Goal: Task Accomplishment & Management: Manage account settings

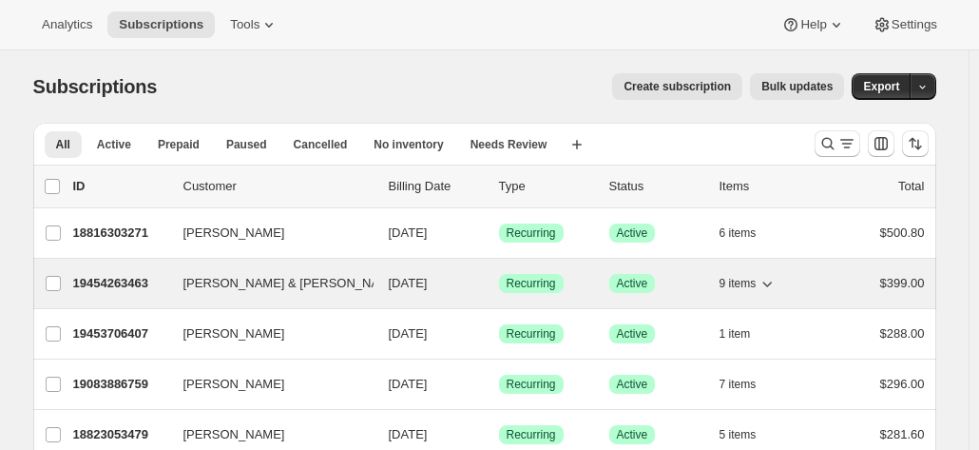
click at [111, 287] on p "19454263463" at bounding box center [120, 283] width 95 height 19
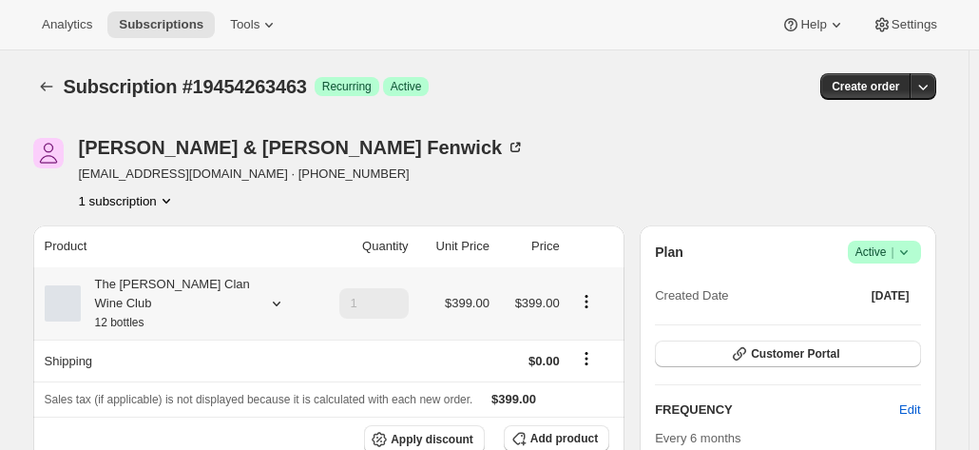
scroll to position [95, 0]
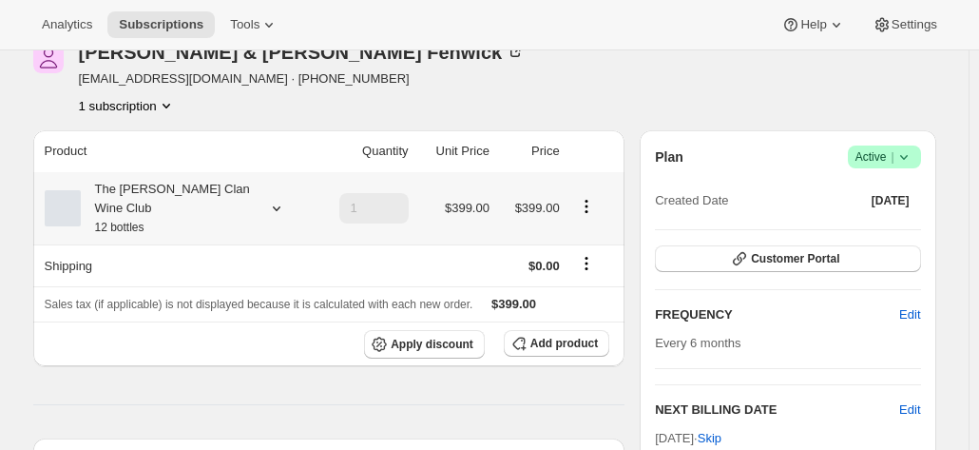
click at [222, 195] on div "The Maxwell Clan Wine Club 12 bottles" at bounding box center [166, 208] width 171 height 57
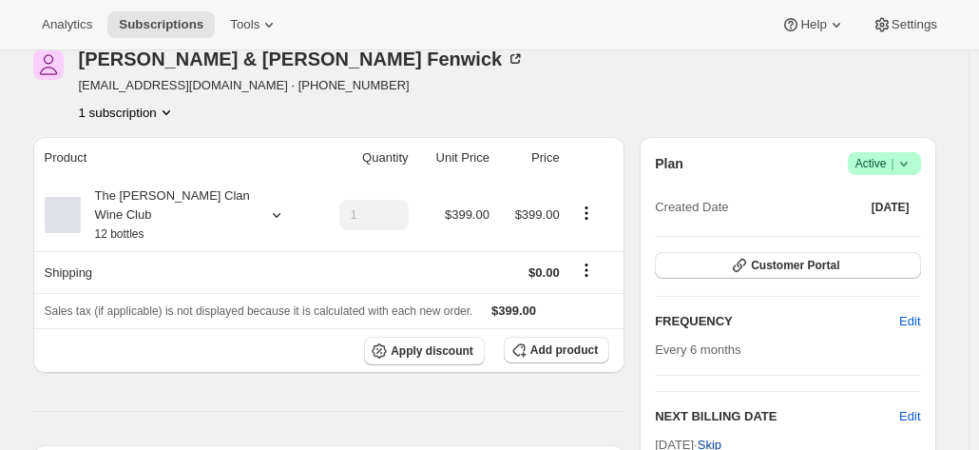
scroll to position [0, 0]
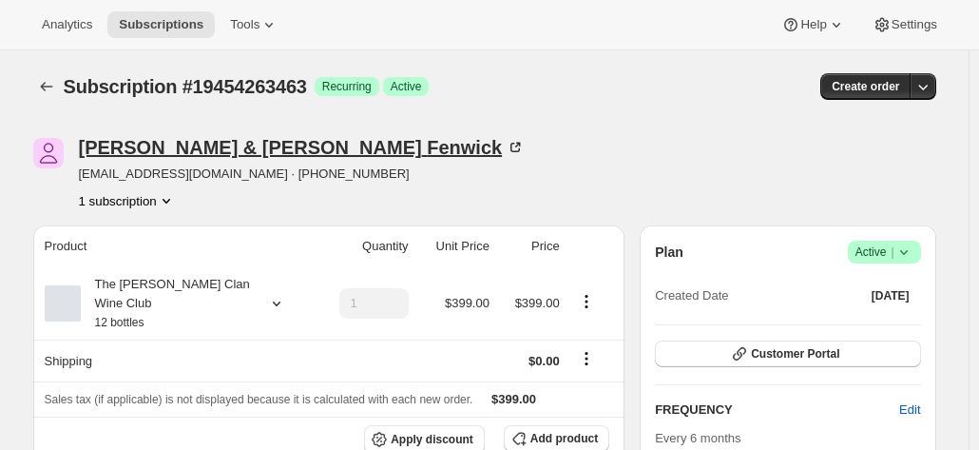
click at [506, 144] on icon at bounding box center [515, 147] width 19 height 19
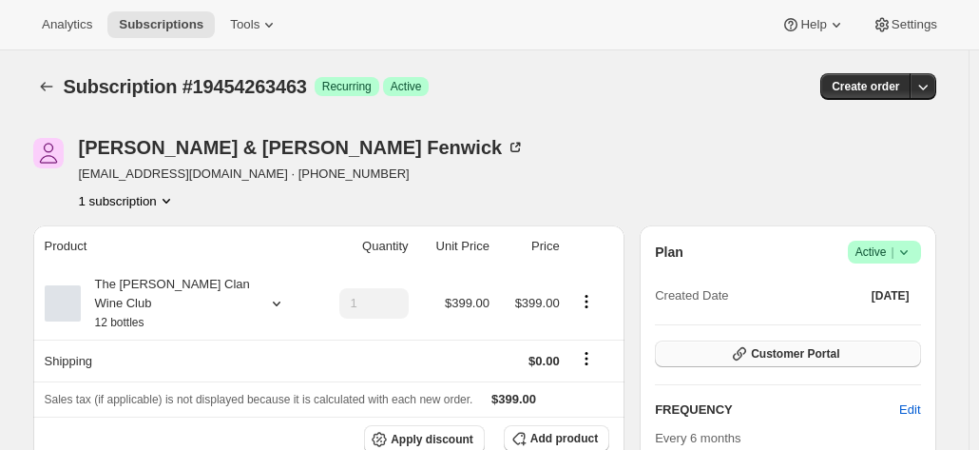
scroll to position [95, 0]
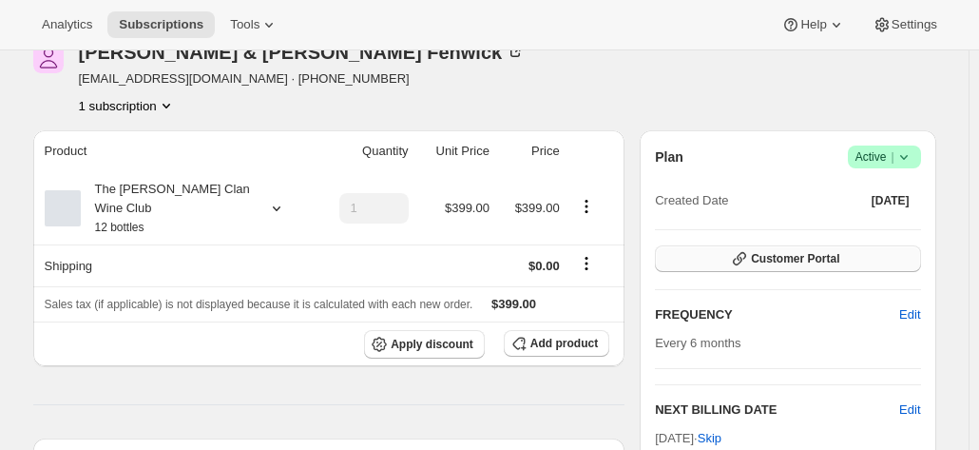
click at [809, 261] on span "Customer Portal" at bounding box center [795, 258] width 88 height 15
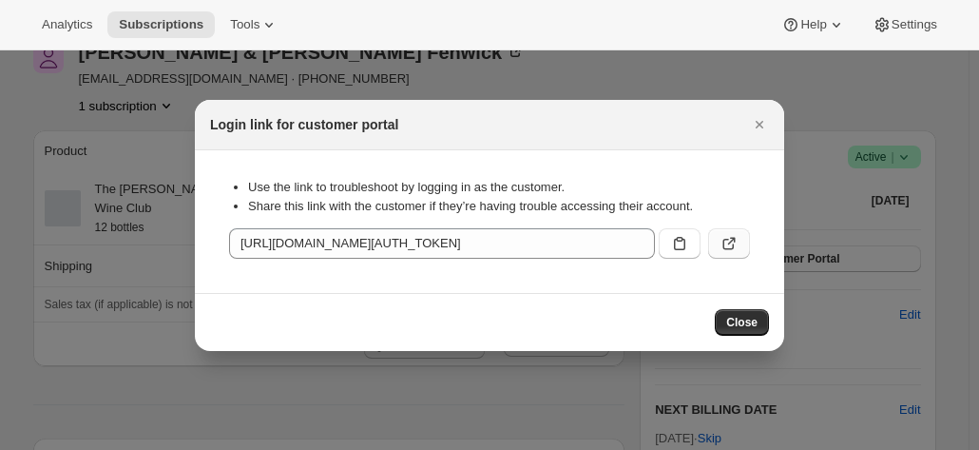
click at [743, 235] on button ":rc0:" at bounding box center [729, 243] width 42 height 30
click at [751, 130] on icon "Close" at bounding box center [759, 124] width 19 height 19
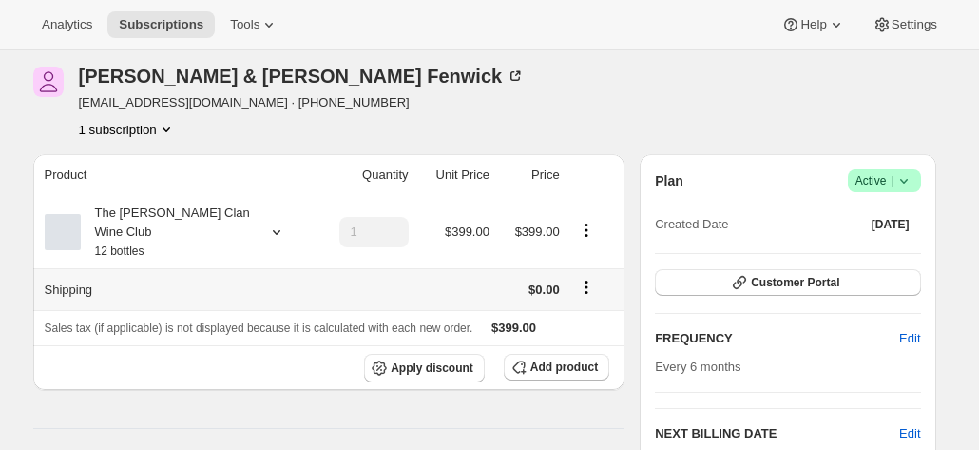
scroll to position [0, 0]
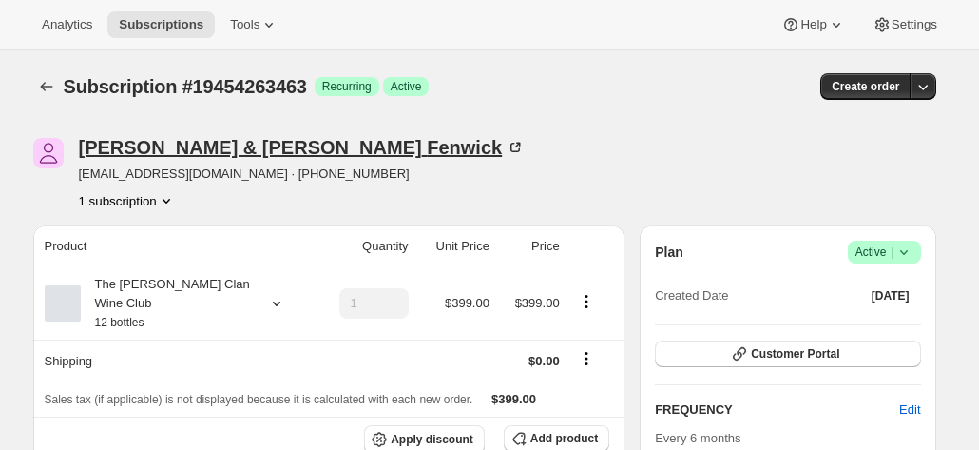
click at [506, 149] on icon at bounding box center [515, 147] width 19 height 19
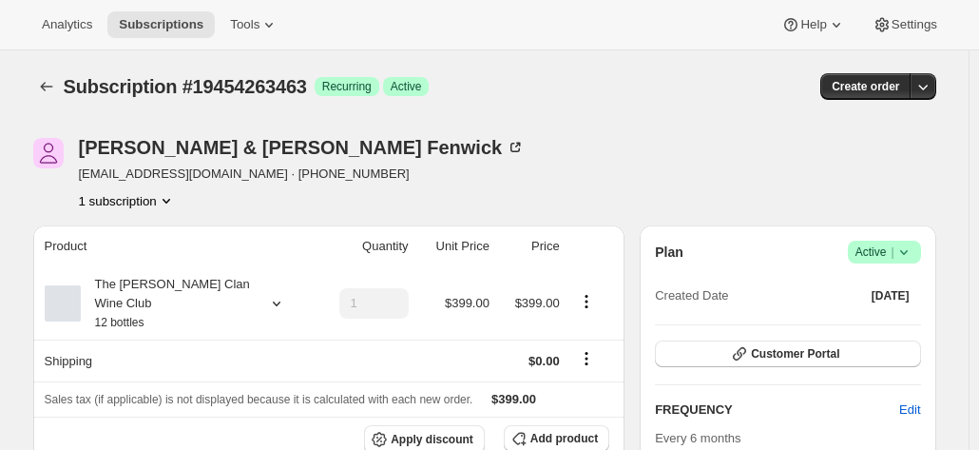
drag, startPoint x: 779, startPoint y: 351, endPoint x: 686, endPoint y: 108, distance: 259.6
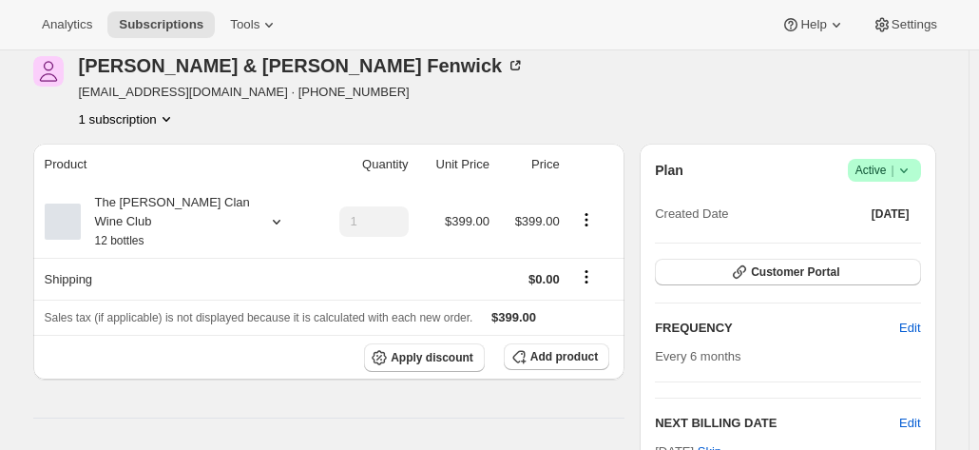
scroll to position [190, 0]
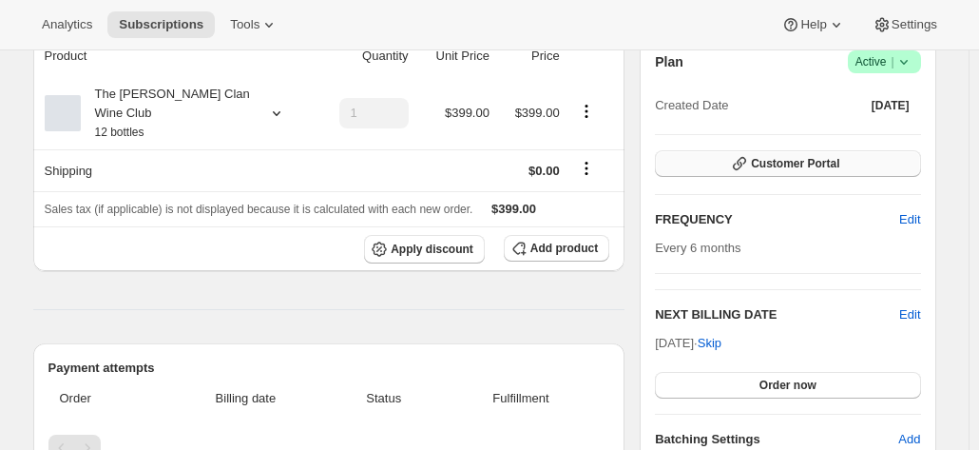
click at [760, 165] on span "Customer Portal" at bounding box center [795, 163] width 88 height 15
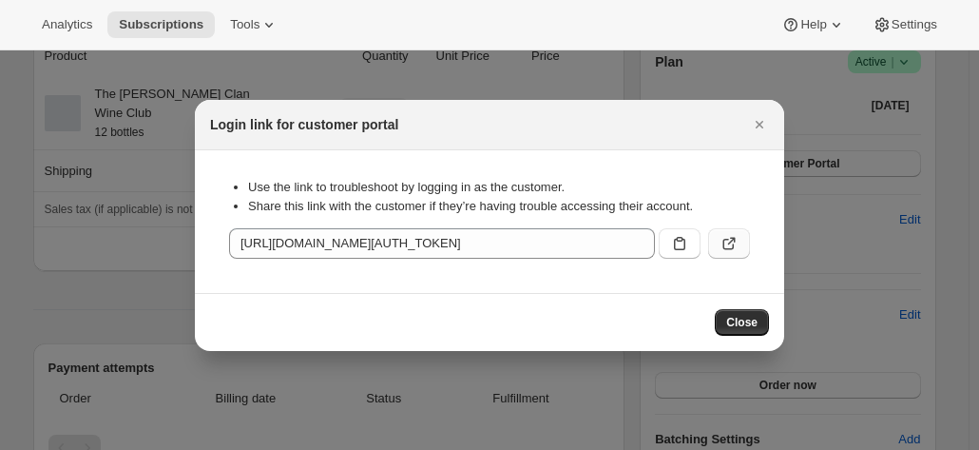
click at [735, 250] on icon ":rc0:" at bounding box center [728, 243] width 19 height 19
click at [755, 119] on icon "Close" at bounding box center [759, 124] width 19 height 19
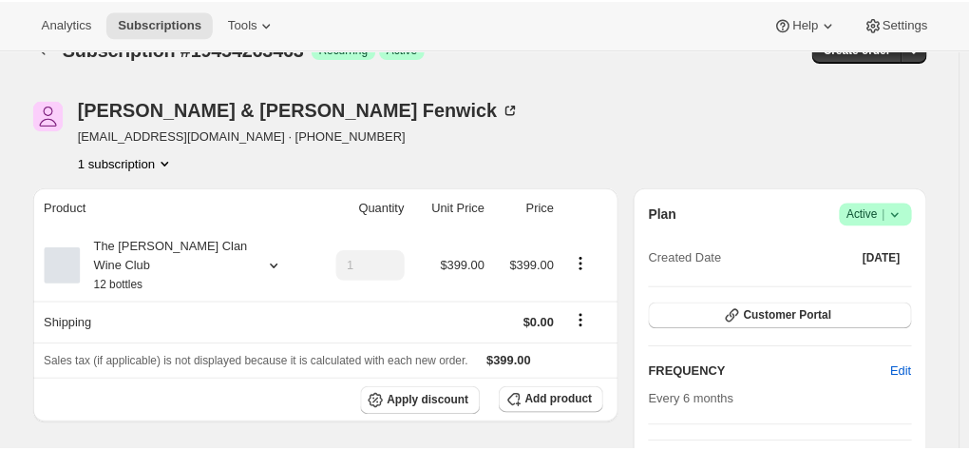
scroll to position [0, 0]
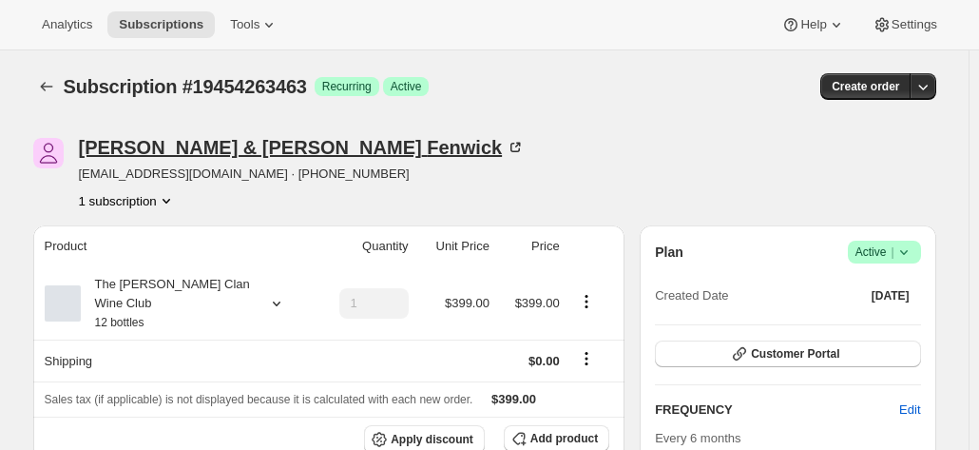
click at [510, 143] on icon at bounding box center [515, 148] width 10 height 10
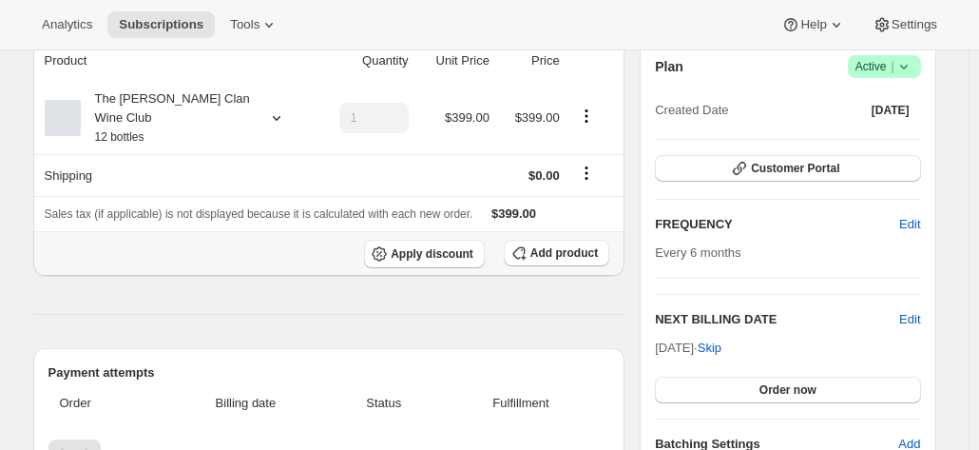
scroll to position [190, 0]
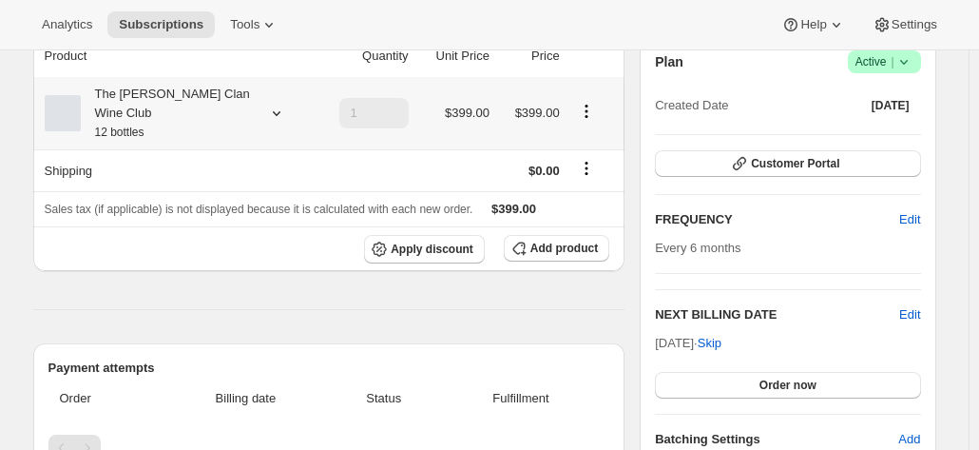
click at [252, 102] on div "The Maxwell Clan Wine Club 12 bottles" at bounding box center [166, 113] width 171 height 57
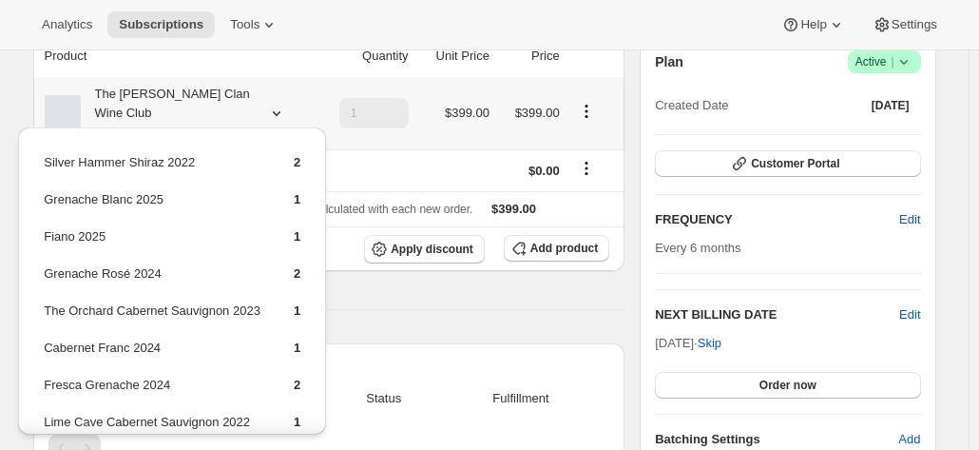
click at [252, 102] on div "The Maxwell Clan Wine Club 12 bottles" at bounding box center [166, 113] width 171 height 57
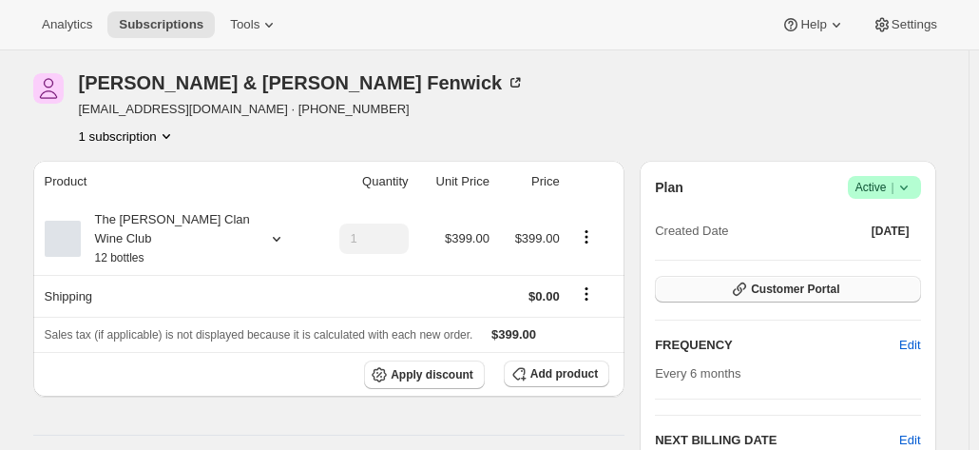
scroll to position [95, 0]
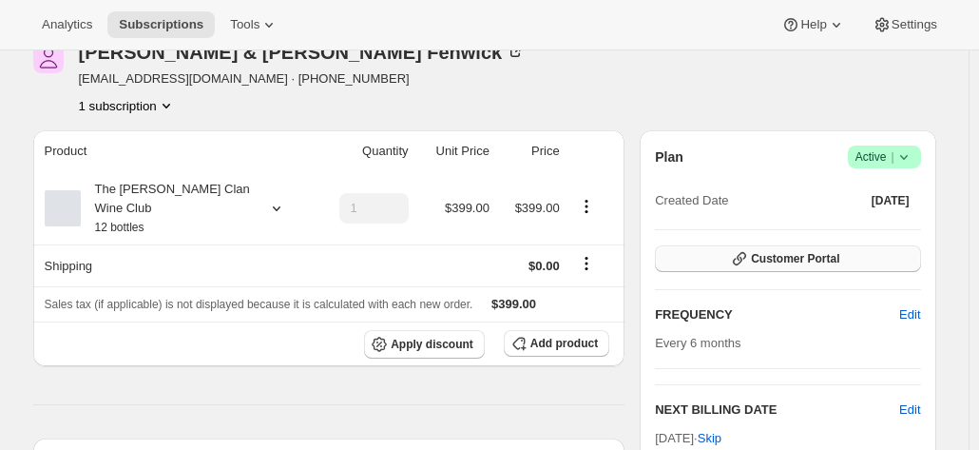
click at [784, 261] on span "Customer Portal" at bounding box center [795, 258] width 88 height 15
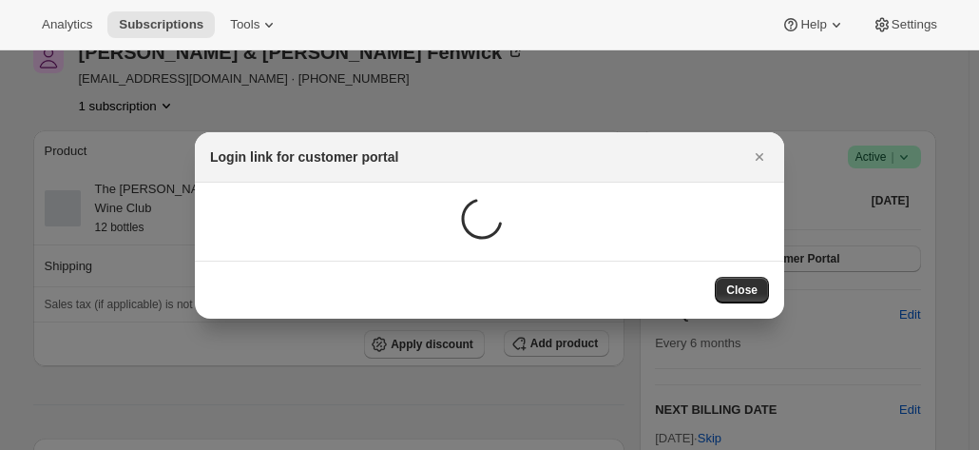
scroll to position [0, 0]
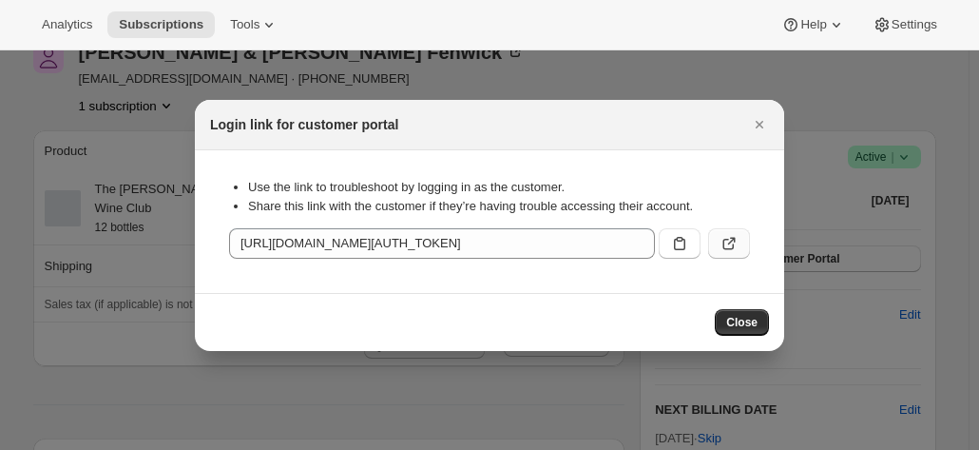
click at [734, 246] on icon ":rbt:" at bounding box center [728, 243] width 19 height 19
click at [766, 112] on button "Close" at bounding box center [759, 124] width 27 height 27
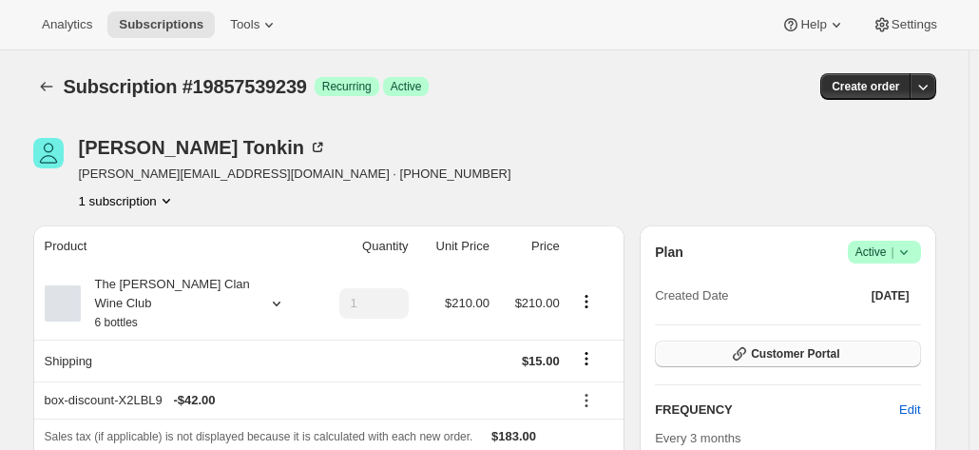
click at [774, 358] on span "Customer Portal" at bounding box center [795, 353] width 88 height 15
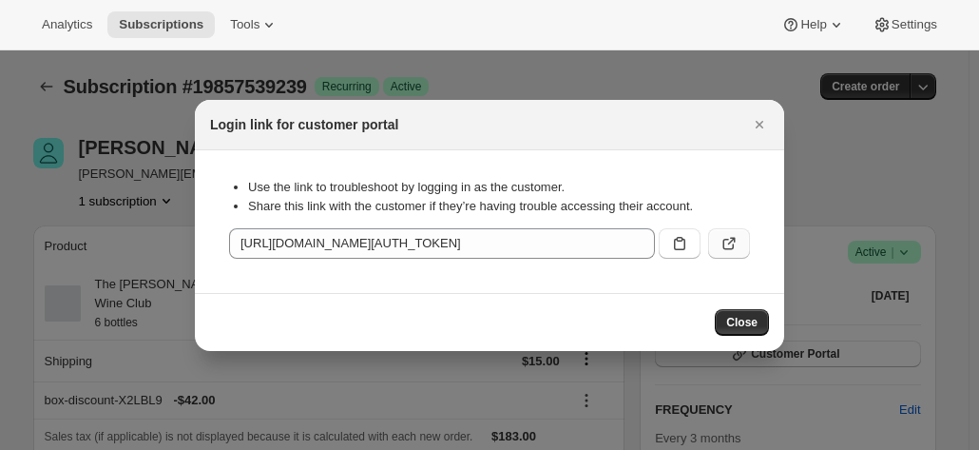
click at [731, 237] on icon ":rbt:" at bounding box center [728, 243] width 19 height 19
click at [752, 121] on icon "Close" at bounding box center [759, 124] width 19 height 19
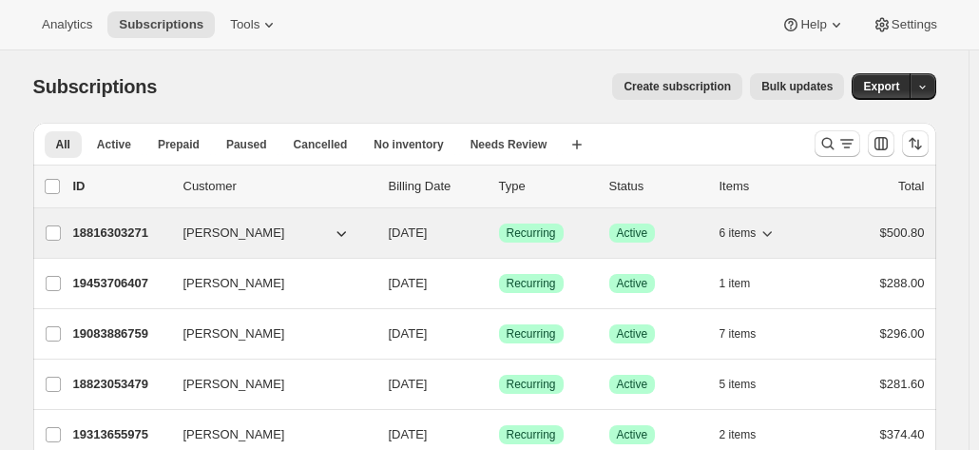
click at [219, 238] on span "Grant Featherston" at bounding box center [234, 232] width 102 height 19
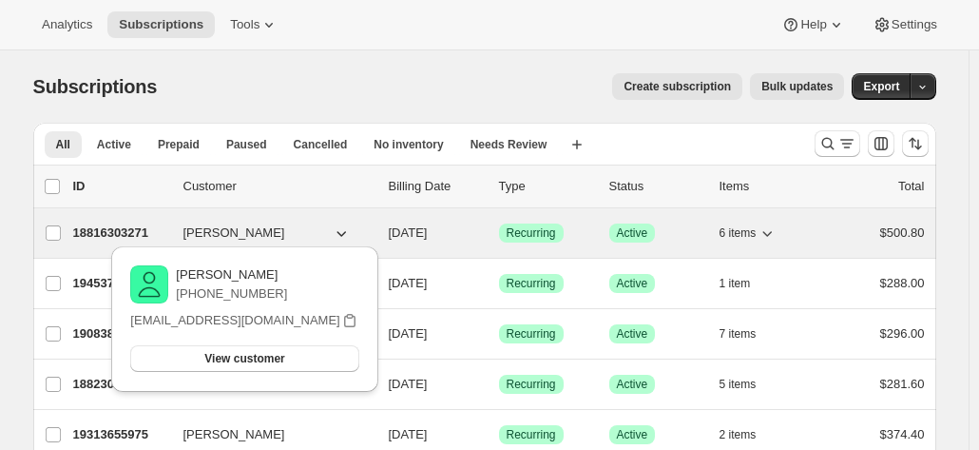
click at [132, 224] on p "18816303271" at bounding box center [120, 232] width 95 height 19
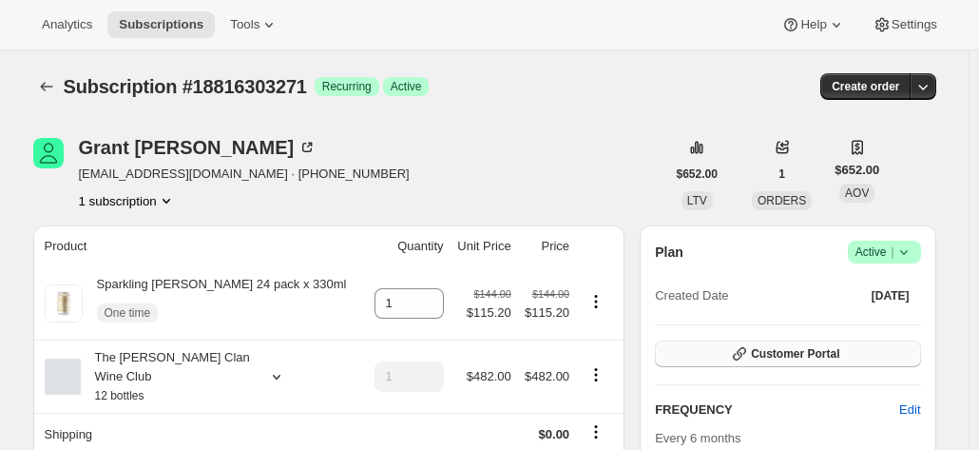
click at [787, 347] on span "Customer Portal" at bounding box center [795, 353] width 88 height 15
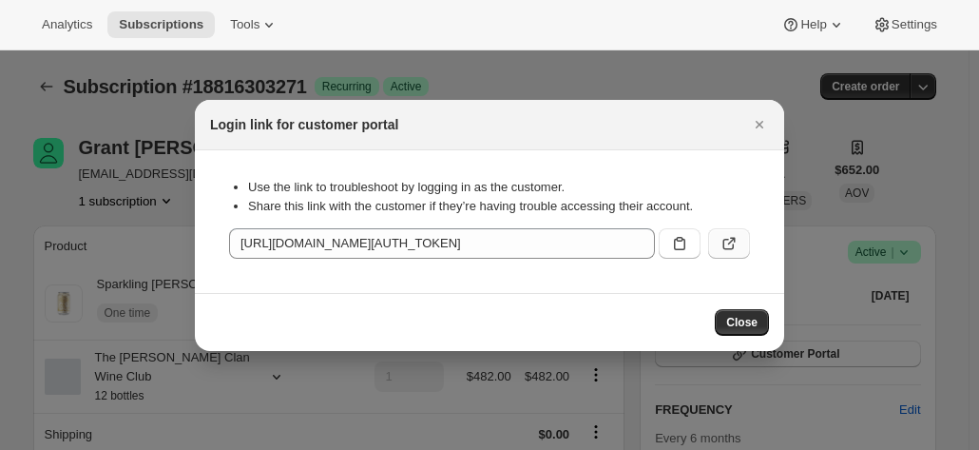
click at [728, 235] on icon ":rbu:" at bounding box center [728, 243] width 19 height 19
click at [769, 121] on button "Close" at bounding box center [759, 124] width 27 height 27
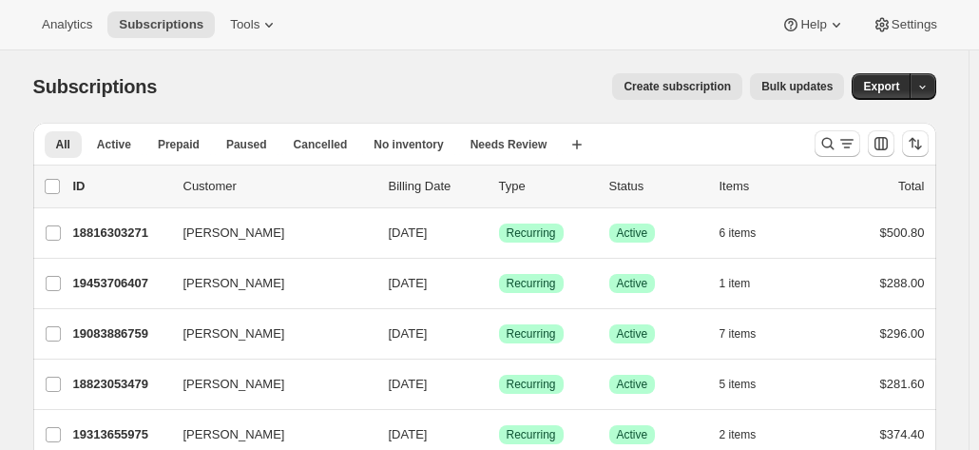
drag, startPoint x: 827, startPoint y: 128, endPoint x: 816, endPoint y: 140, distance: 15.5
click at [828, 128] on div at bounding box center [871, 144] width 129 height 38
click at [830, 142] on icon "Search and filter results" at bounding box center [827, 143] width 19 height 19
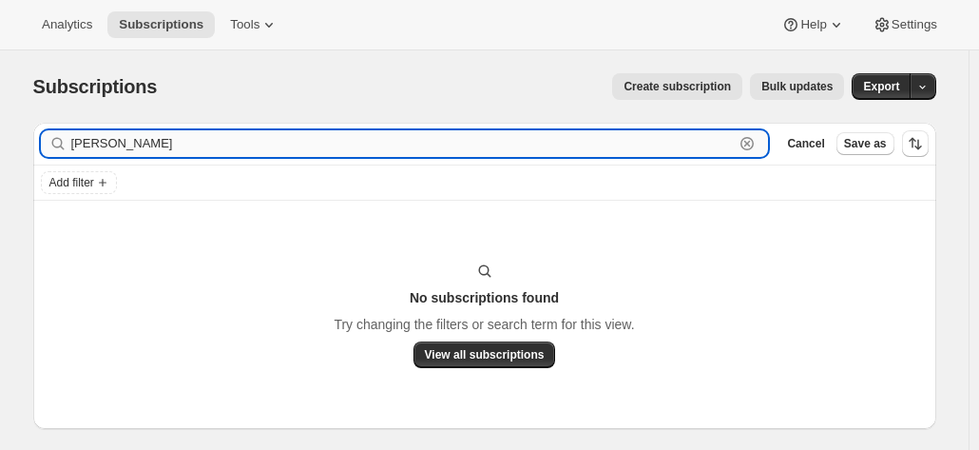
click at [196, 142] on input "alan tudor" at bounding box center [402, 143] width 663 height 27
type input "alan tudor"
